Goal: Communication & Community: Share content

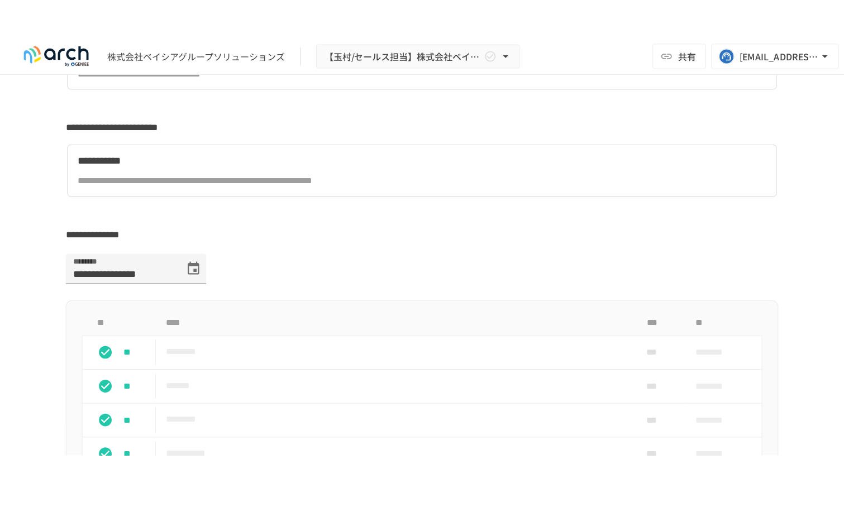
scroll to position [515, 0]
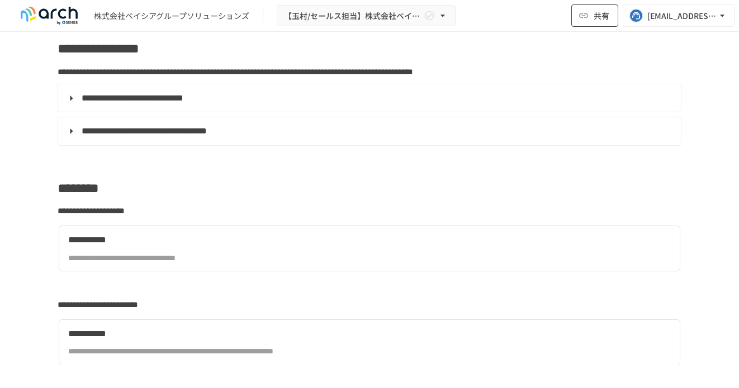
click at [582, 22] on button "共有" at bounding box center [594, 15] width 47 height 22
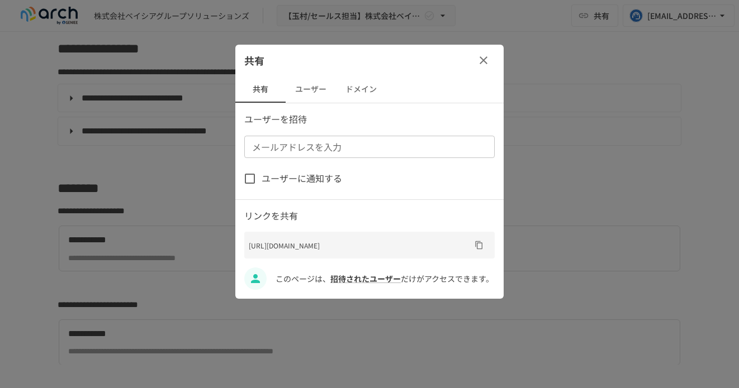
click at [297, 87] on button "ユーザー" at bounding box center [310, 89] width 50 height 27
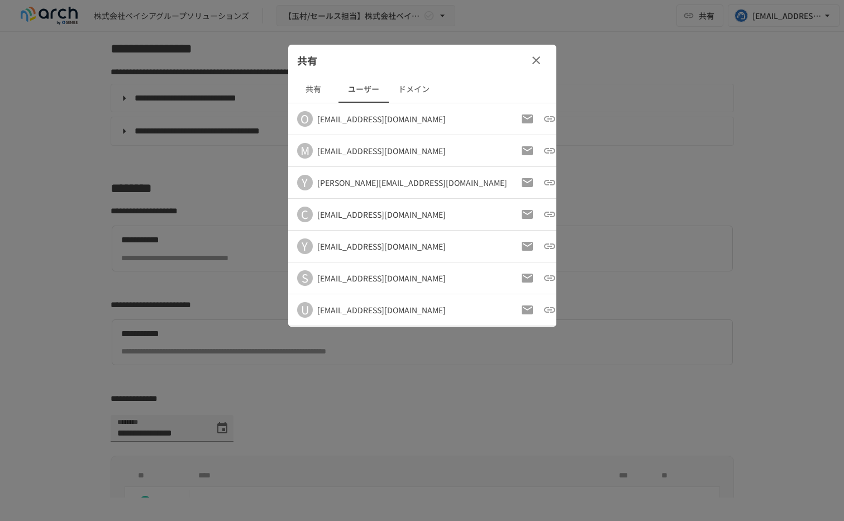
click at [565, 183] on icon "button" at bounding box center [571, 182] width 13 height 13
click at [507, 213] on p "アクセス許可を取り消す" at bounding box center [494, 209] width 98 height 15
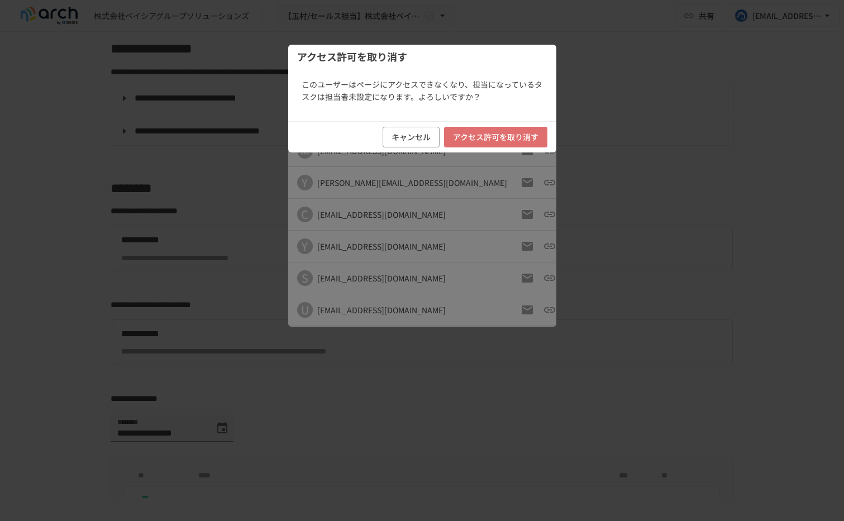
click at [523, 138] on button "アクセス許可を取り消す" at bounding box center [495, 137] width 103 height 21
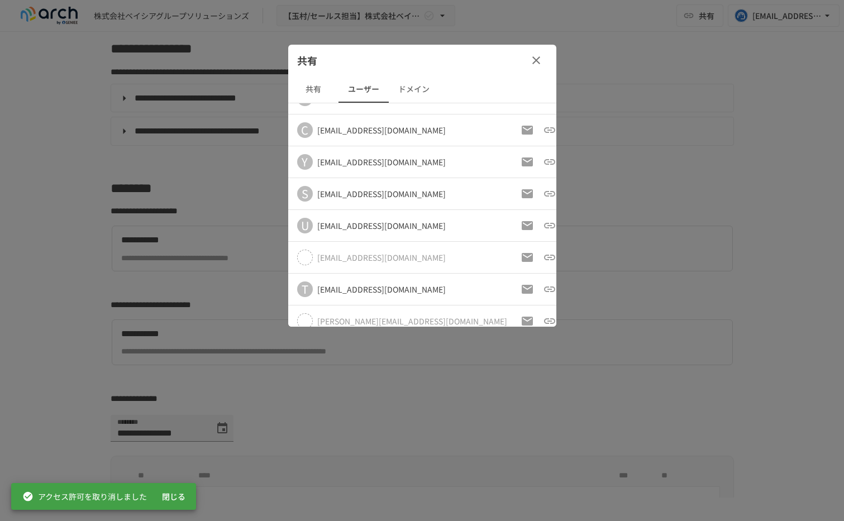
scroll to position [58, 0]
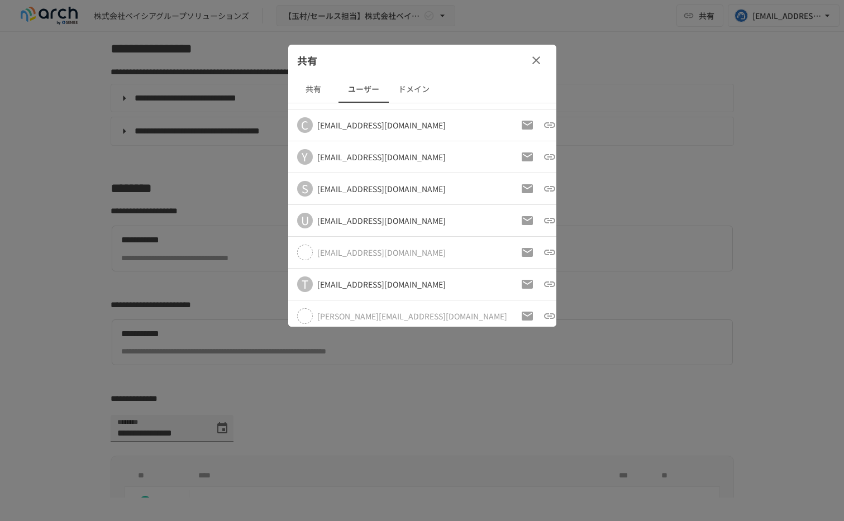
click at [565, 221] on icon "button" at bounding box center [571, 220] width 13 height 13
click at [513, 251] on p "アクセス許可を取り消す" at bounding box center [494, 247] width 98 height 15
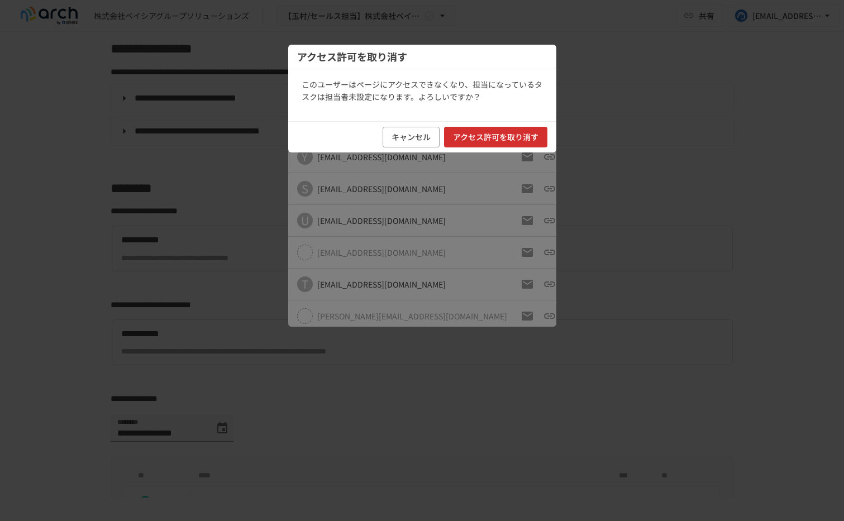
click at [483, 142] on button "アクセス許可を取り消す" at bounding box center [495, 137] width 103 height 21
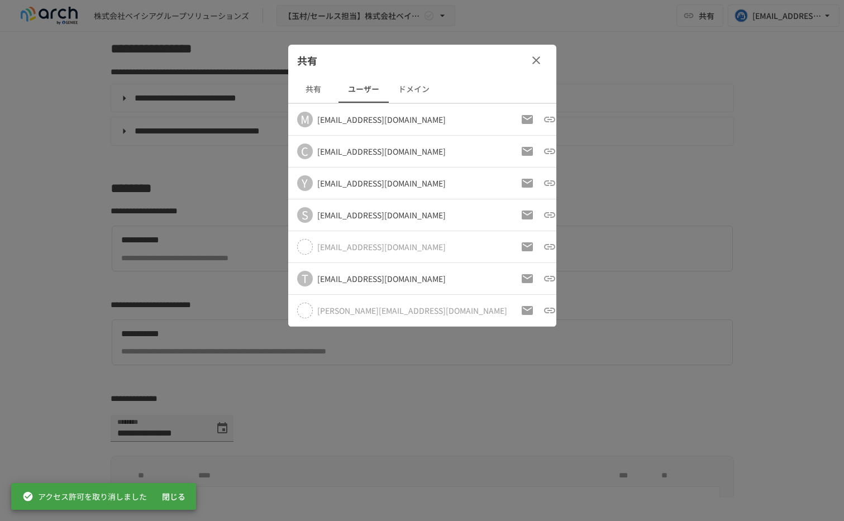
scroll to position [31, 0]
click at [321, 95] on button "共有" at bounding box center [313, 89] width 50 height 27
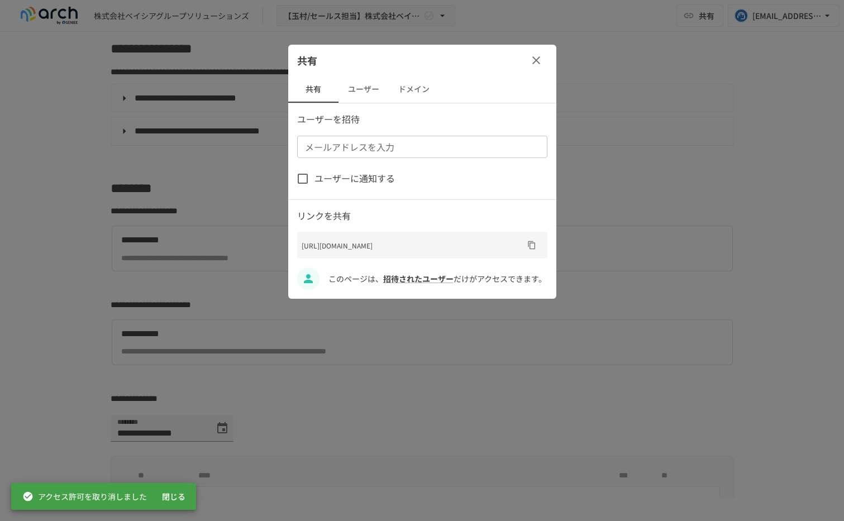
click at [465, 150] on input "メールアドレスを入力" at bounding box center [422, 147] width 242 height 16
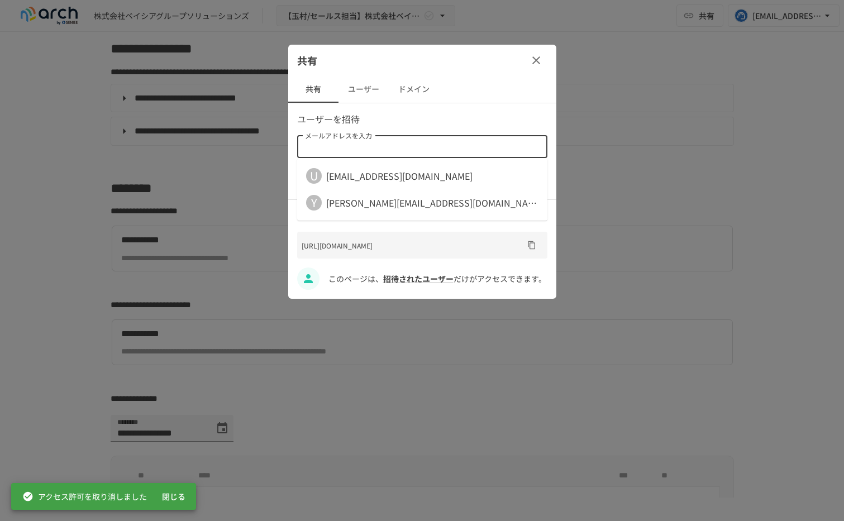
paste input "**********"
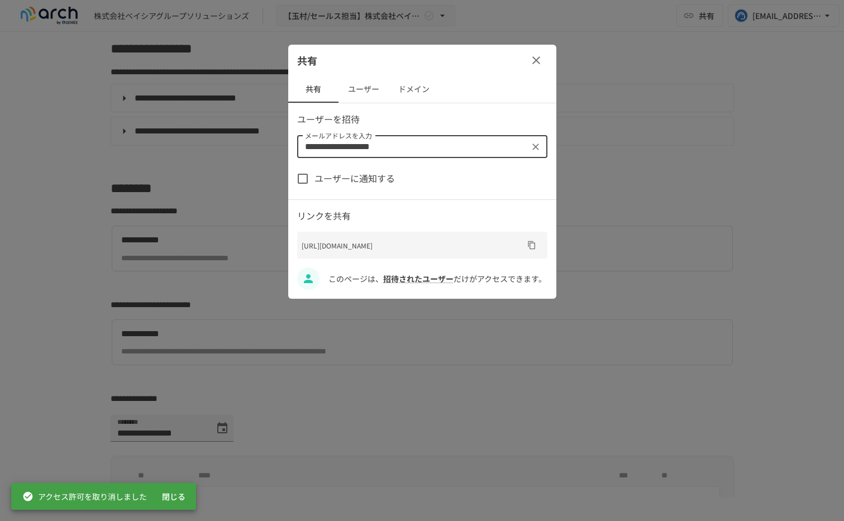
type input "**********"
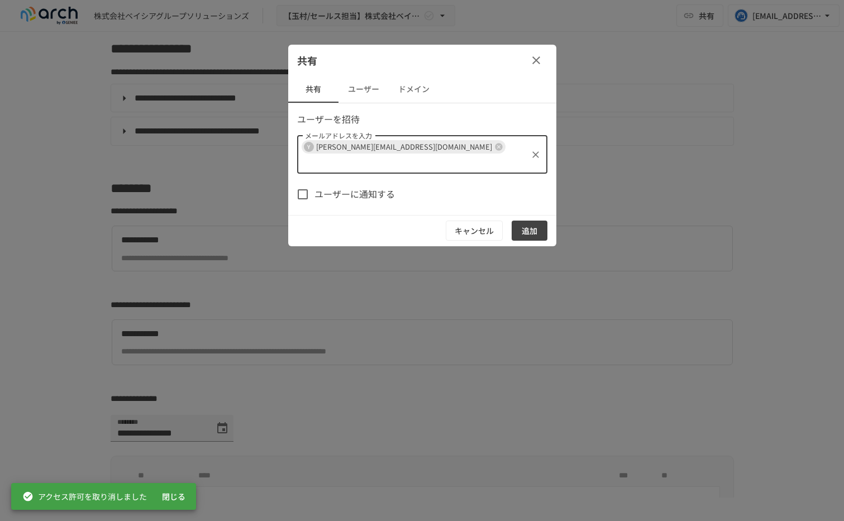
paste input "**********"
type input "**********"
click at [425, 183] on div "ユーザーに通知する" at bounding box center [422, 194] width 250 height 23
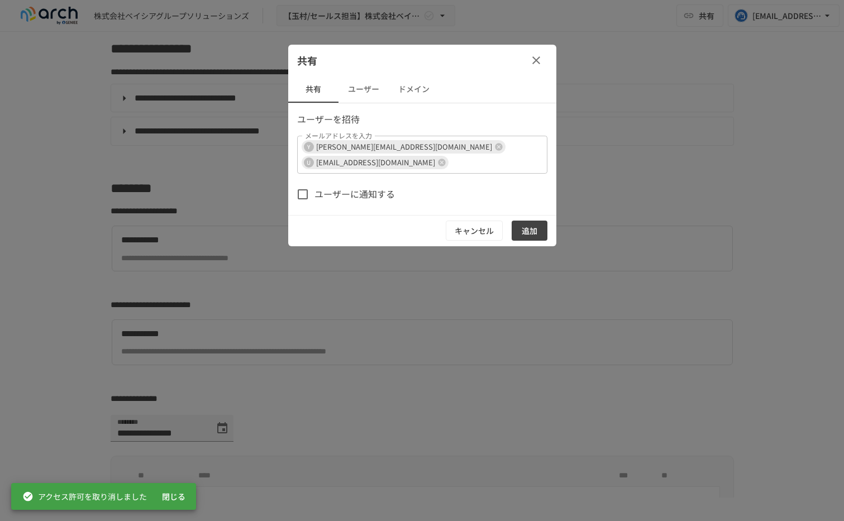
click at [536, 221] on button "追加" at bounding box center [530, 231] width 36 height 21
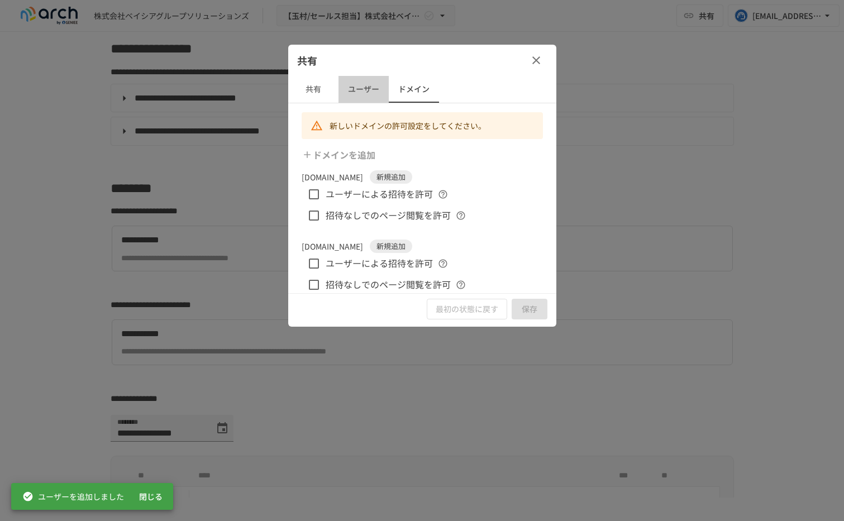
click at [345, 82] on button "ユーザー" at bounding box center [364, 89] width 50 height 27
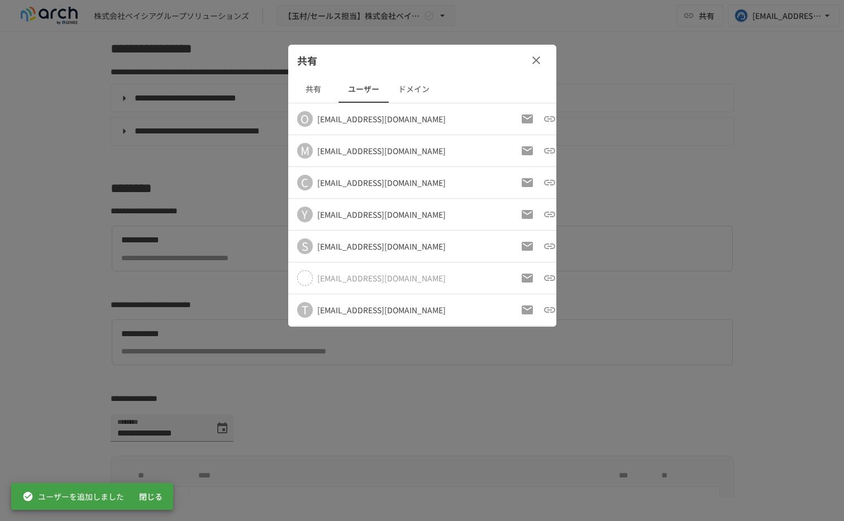
click at [534, 54] on icon "button" at bounding box center [536, 60] width 13 height 13
